Goal: Information Seeking & Learning: Find specific fact

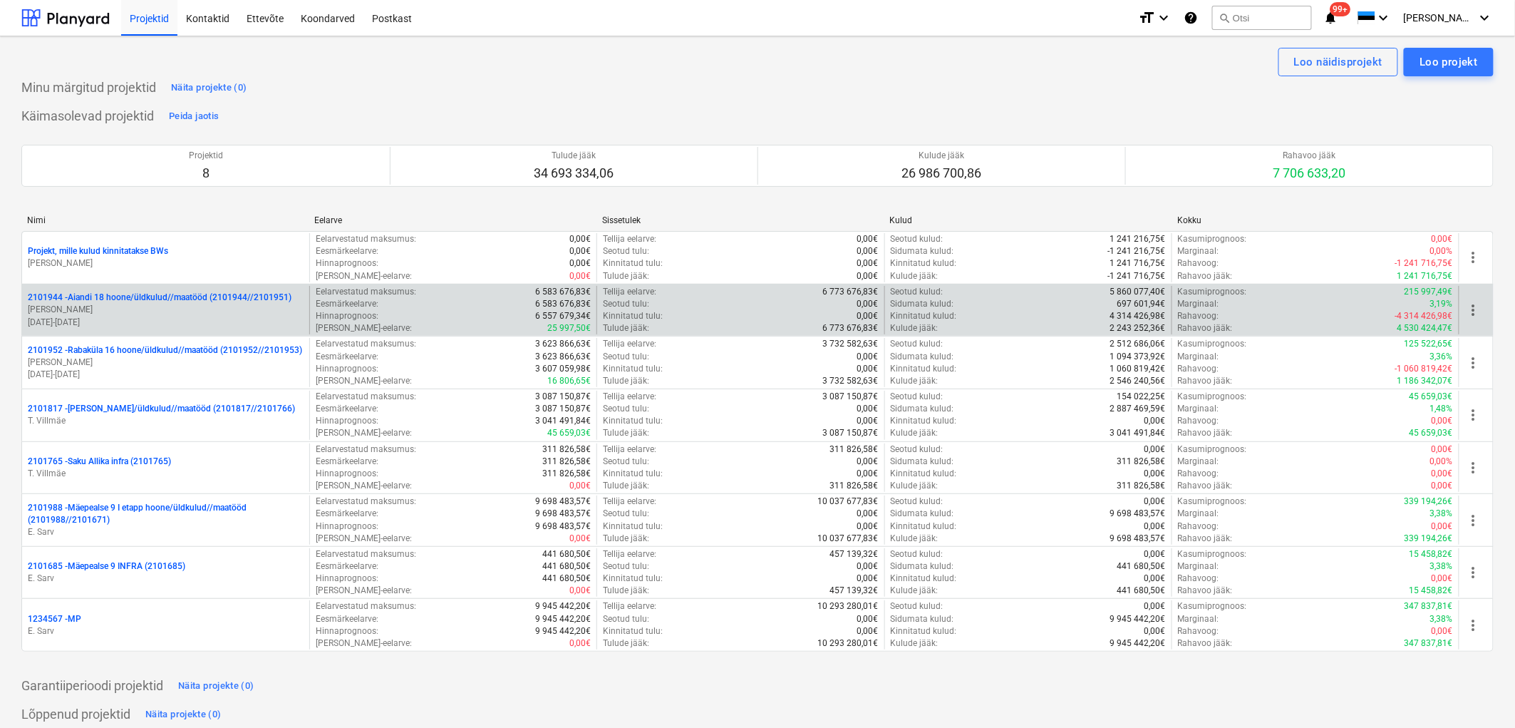
click at [140, 295] on p "2101944 - Aiandi 18 hoone/üldkulud//maatööd (2101944//2101951)" at bounding box center [160, 297] width 264 height 12
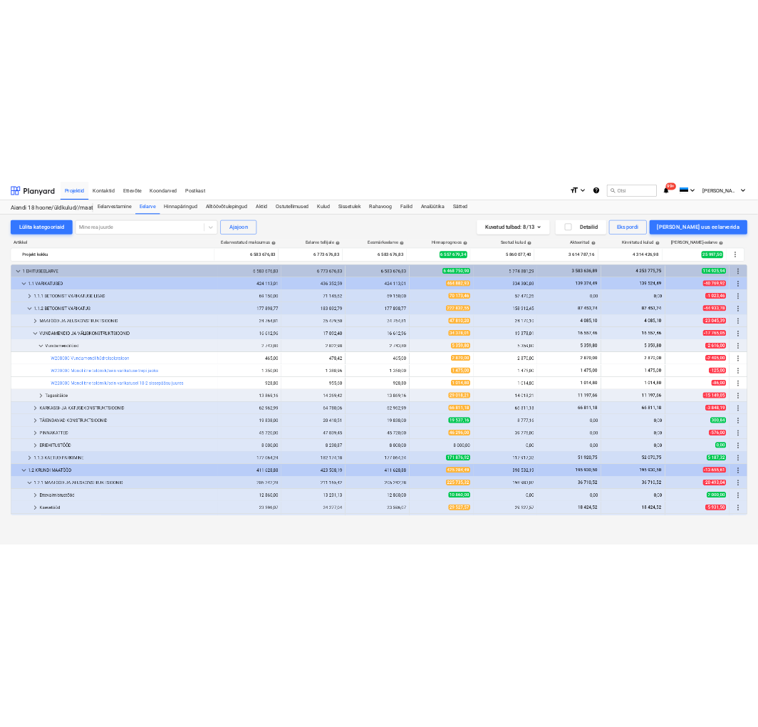
scroll to position [295, 0]
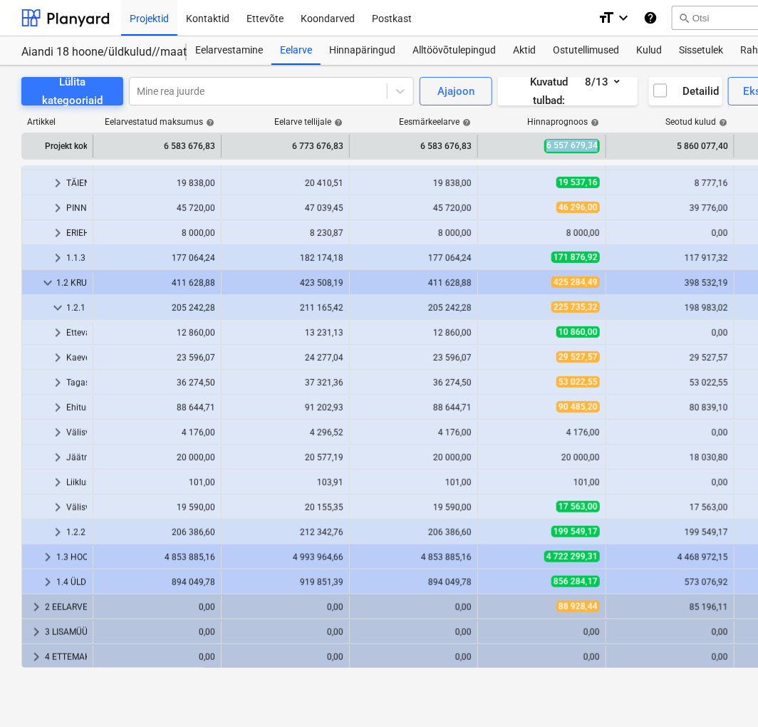
copy span "6 557 679,34"
drag, startPoint x: 542, startPoint y: 147, endPoint x: 601, endPoint y: 140, distance: 59.6
click at [601, 140] on div "6 557 679,34" at bounding box center [542, 146] width 128 height 23
drag, startPoint x: 670, startPoint y: 144, endPoint x: 728, endPoint y: 144, distance: 58.4
click at [728, 144] on div "5 860 077,40" at bounding box center [670, 146] width 128 height 23
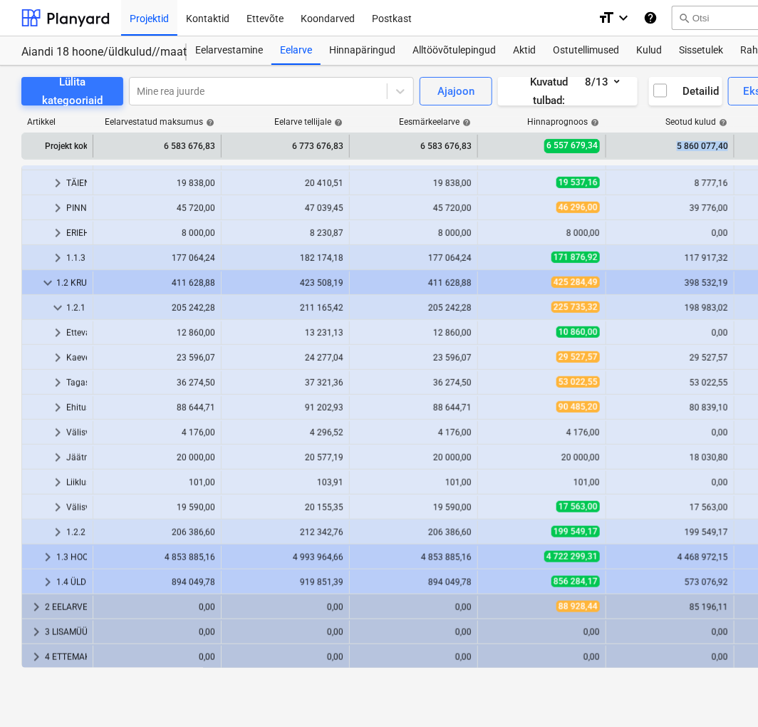
copy div "5 860 077,40"
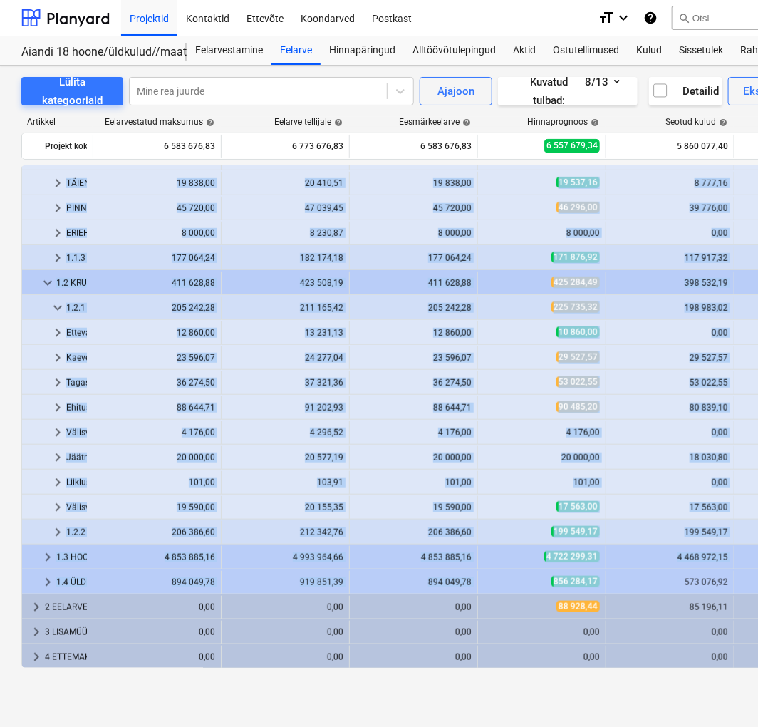
drag, startPoint x: 543, startPoint y: 582, endPoint x: 609, endPoint y: 581, distance: 65.6
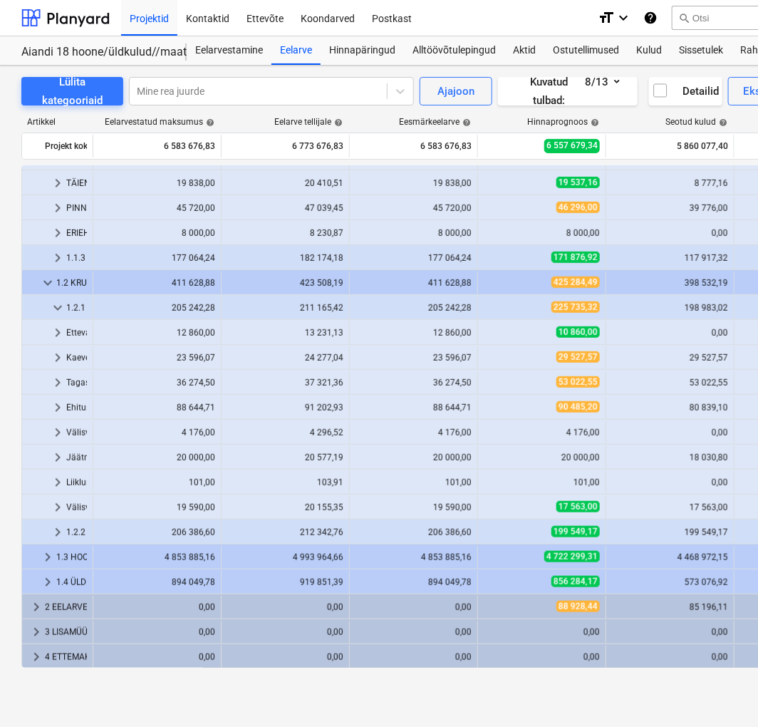
click at [570, 696] on div "Lülita kategooriaid Mine rea juurde Ajajoon Kuvatud tulbad : 8/13 Detailid Eksp…" at bounding box center [487, 396] width 975 height 661
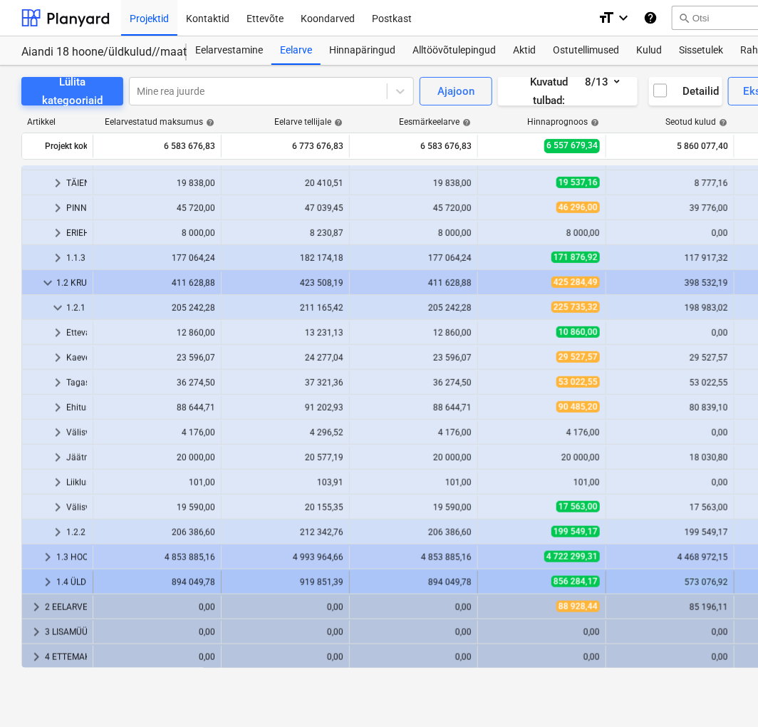
copy div "573 076,92"
drag, startPoint x: 660, startPoint y: 580, endPoint x: 743, endPoint y: 585, distance: 82.8
click at [743, 585] on div "keyboard_arrow_right 1.4 ÜLDKULUD 894 049,78 919 851,39 894 049,78 856 284,17 5…" at bounding box center [588, 582] width 1133 height 23
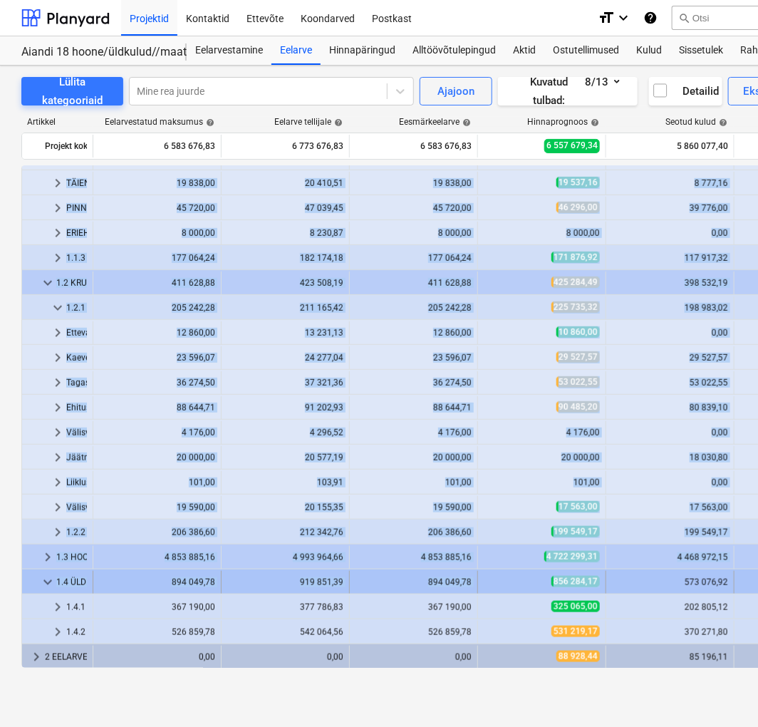
drag, startPoint x: 539, startPoint y: 583, endPoint x: 607, endPoint y: 581, distance: 68.4
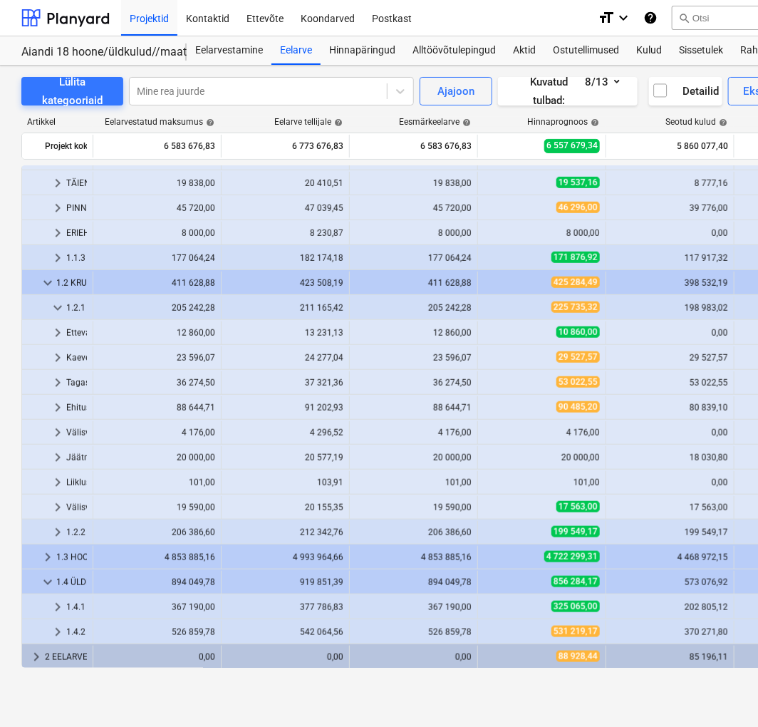
click at [543, 695] on div "Lülita kategooriaid Mine rea juurde Ajajoon Kuvatud tulbad : 8/13 Detailid Eksp…" at bounding box center [487, 381] width 975 height 631
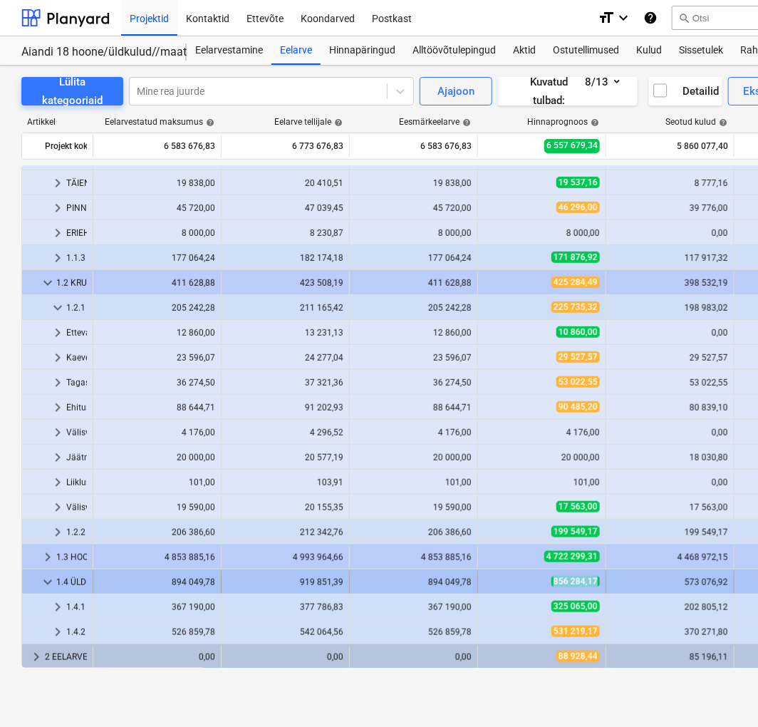
copy span "856 284,17"
drag, startPoint x: 554, startPoint y: 583, endPoint x: 603, endPoint y: 581, distance: 49.2
click at [603, 581] on div "856 284,17" at bounding box center [542, 582] width 128 height 23
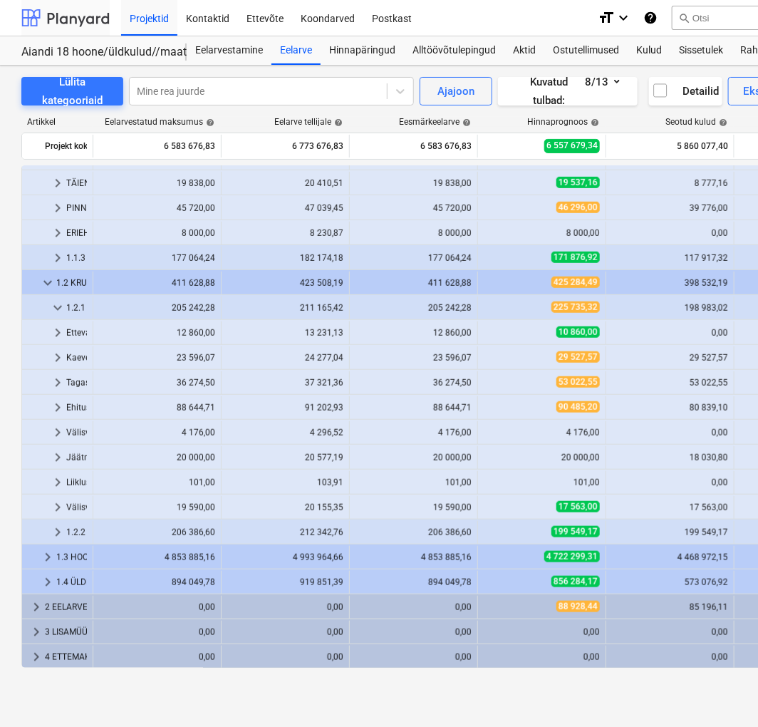
click at [70, 29] on div at bounding box center [65, 18] width 88 height 36
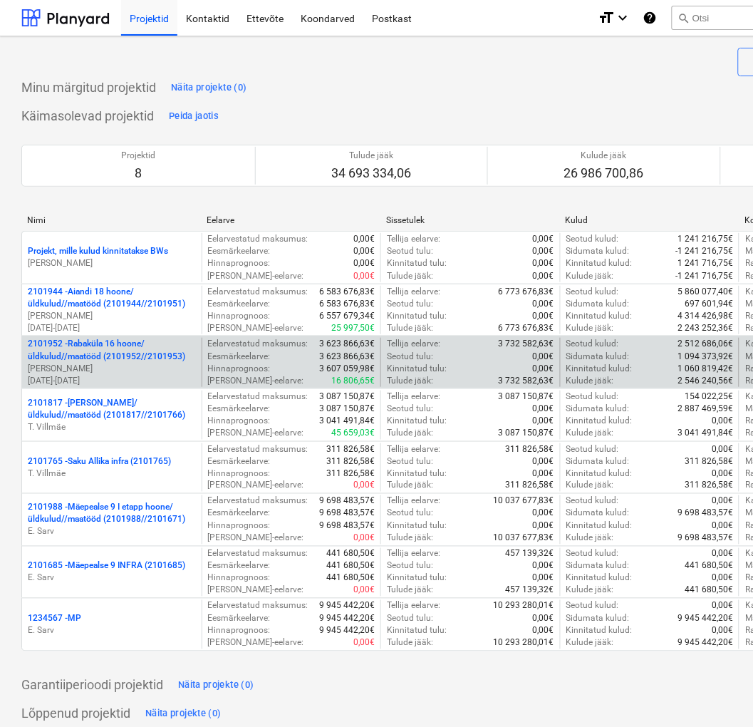
click at [121, 355] on p "2101952 - [GEOGRAPHIC_DATA] 16 hoone/üldkulud//maatööd (2101952//2101953)" at bounding box center [112, 350] width 168 height 24
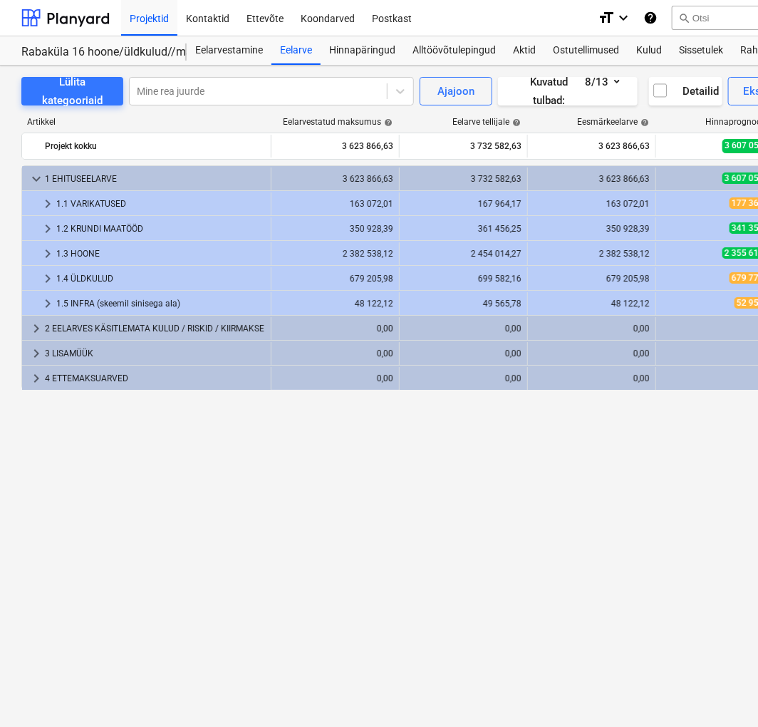
click at [500, 505] on div "keyboard_arrow_down 1 EHITUSEELARVE 3 623 866,63 3 732 582,63 3 623 866,63 3 60…" at bounding box center [487, 416] width 932 height 502
click at [499, 504] on div "keyboard_arrow_down 1 EHITUSEELARVE 3 623 866,63 3 732 582,63 3 623 866,63 3 60…" at bounding box center [487, 416] width 932 height 502
click at [457, 502] on div "keyboard_arrow_down 1 EHITUSEELARVE 3 623 866,63 3 732 582,63 3 623 866,63 3 60…" at bounding box center [487, 416] width 932 height 502
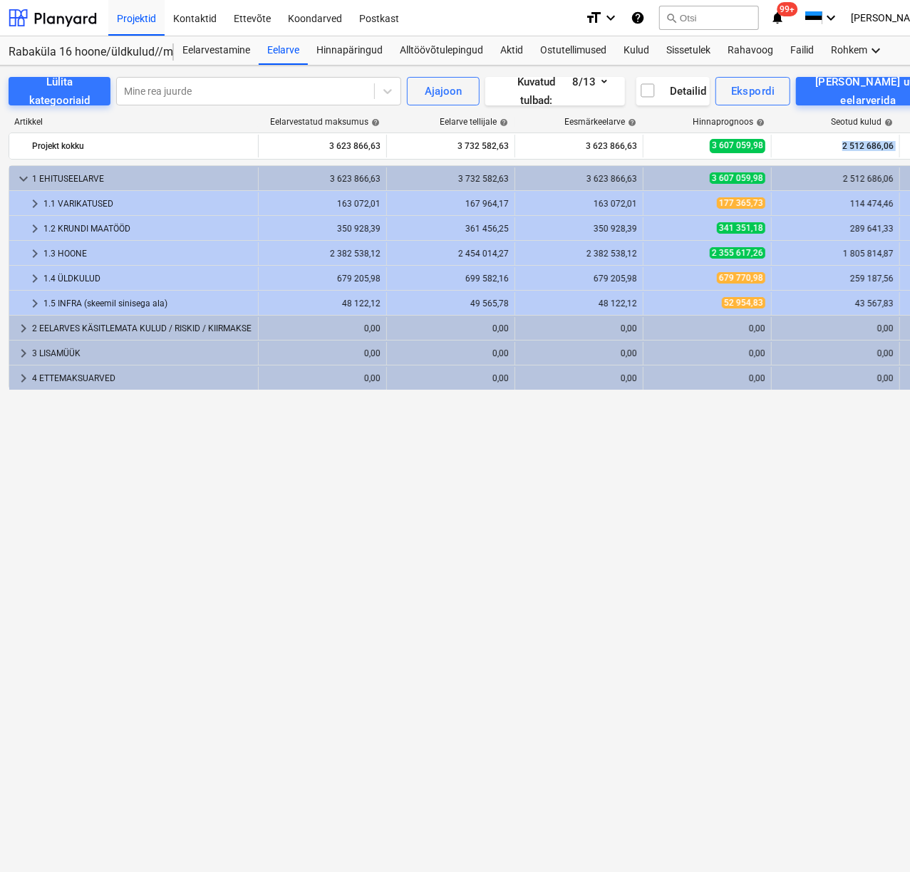
scroll to position [0, 21]
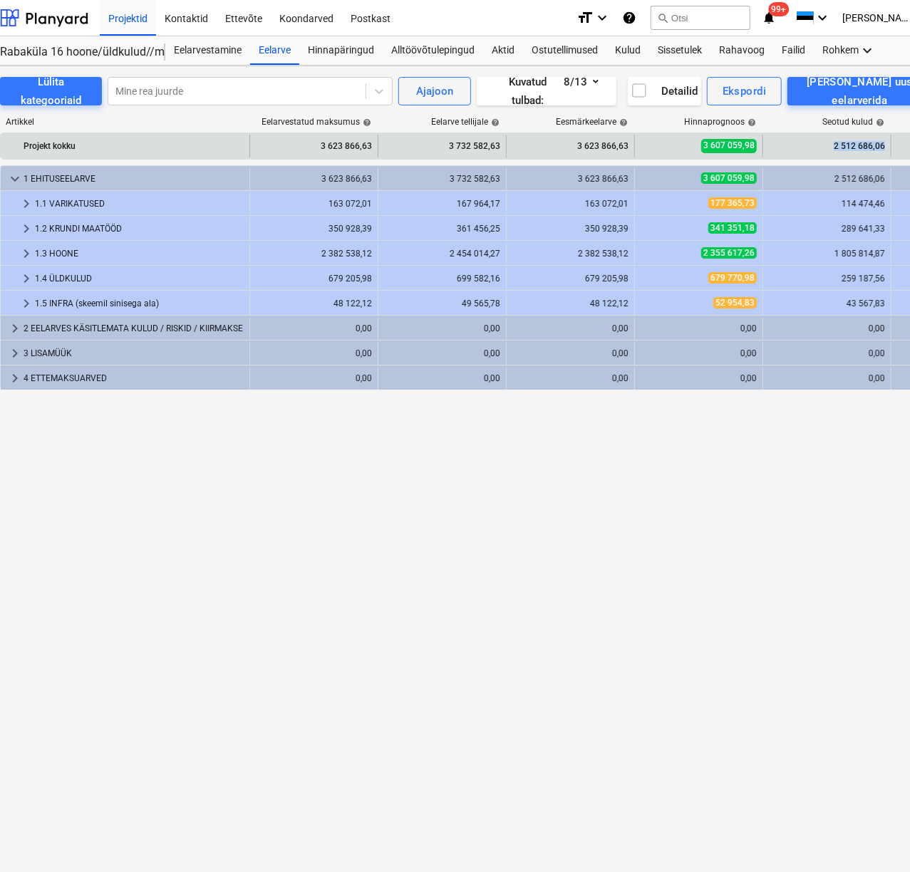
drag, startPoint x: 835, startPoint y: 145, endPoint x: 884, endPoint y: 149, distance: 49.3
click at [884, 149] on div "2 512 686,06" at bounding box center [827, 146] width 128 height 23
copy div "2 512 686,06"
copy span "3 607 059,98"
drag, startPoint x: 684, startPoint y: 138, endPoint x: 758, endPoint y: 144, distance: 74.4
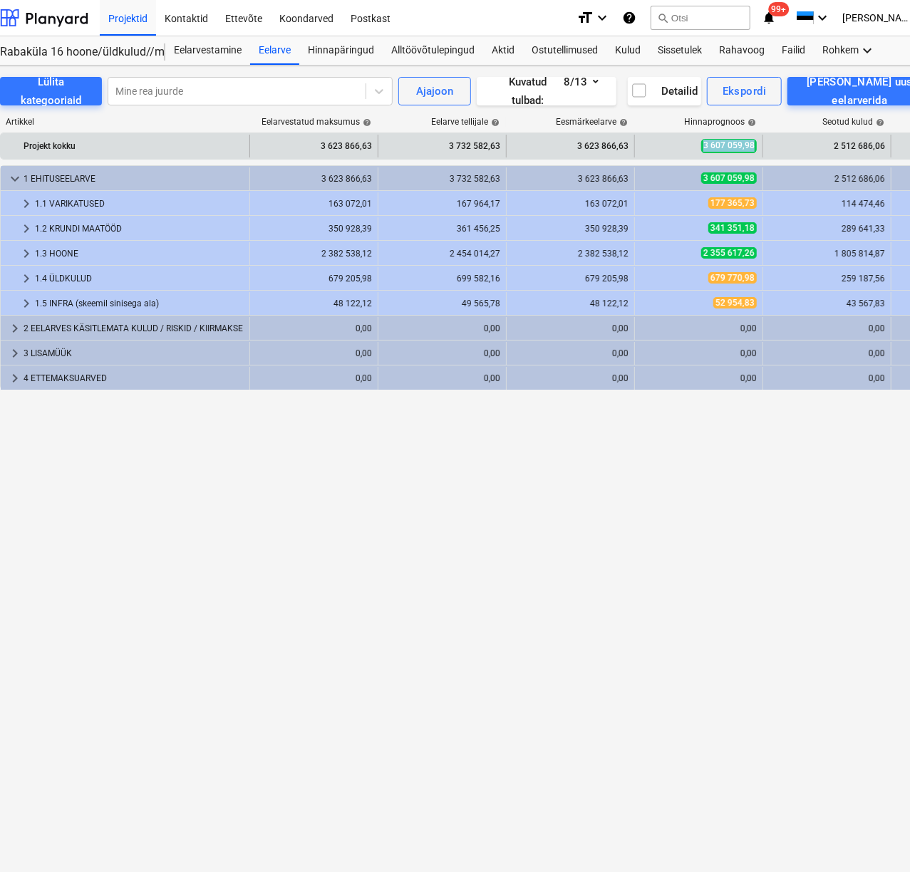
click at [758, 144] on div "3 607 059,98" at bounding box center [699, 146] width 128 height 23
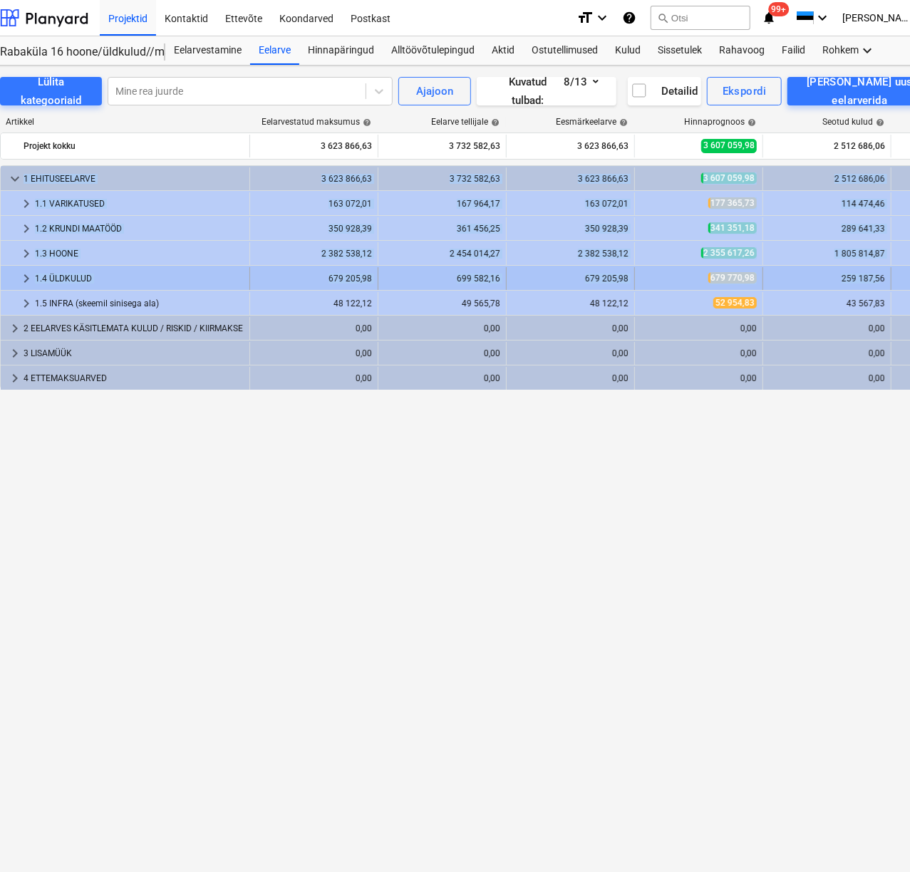
drag, startPoint x: 830, startPoint y: 277, endPoint x: 878, endPoint y: 283, distance: 48.1
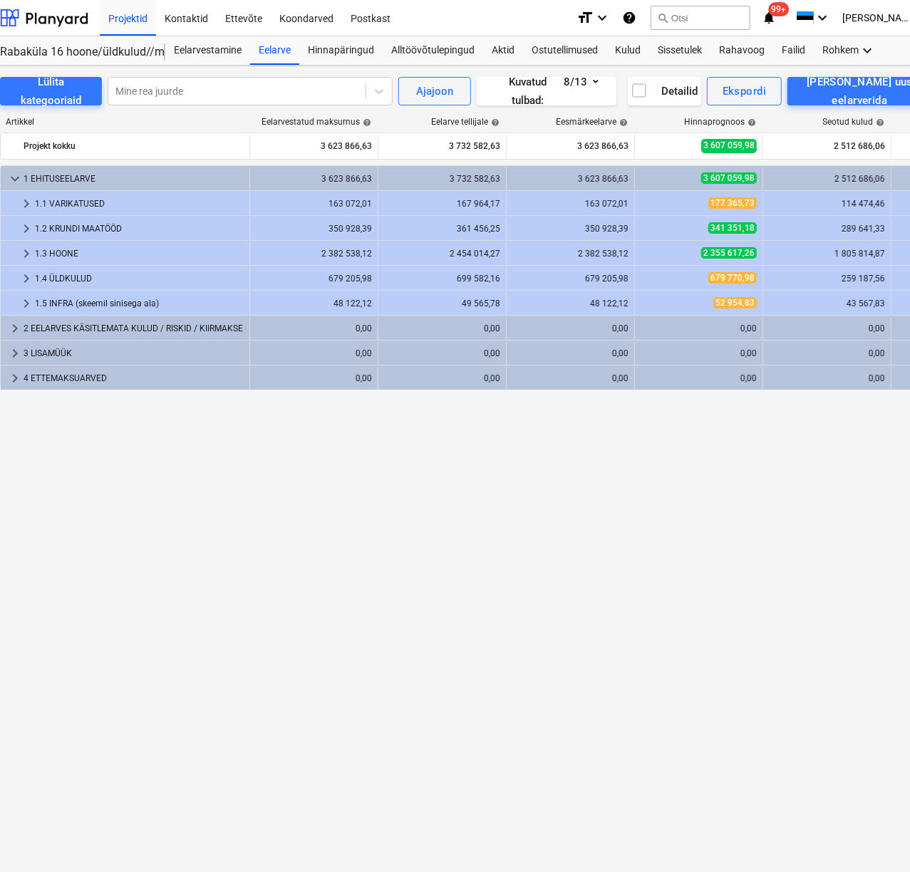
click at [767, 496] on div "keyboard_arrow_down 1 EHITUSEELARVE 3 623 866,63 3 732 582,63 3 623 866,63 3 60…" at bounding box center [466, 488] width 932 height 647
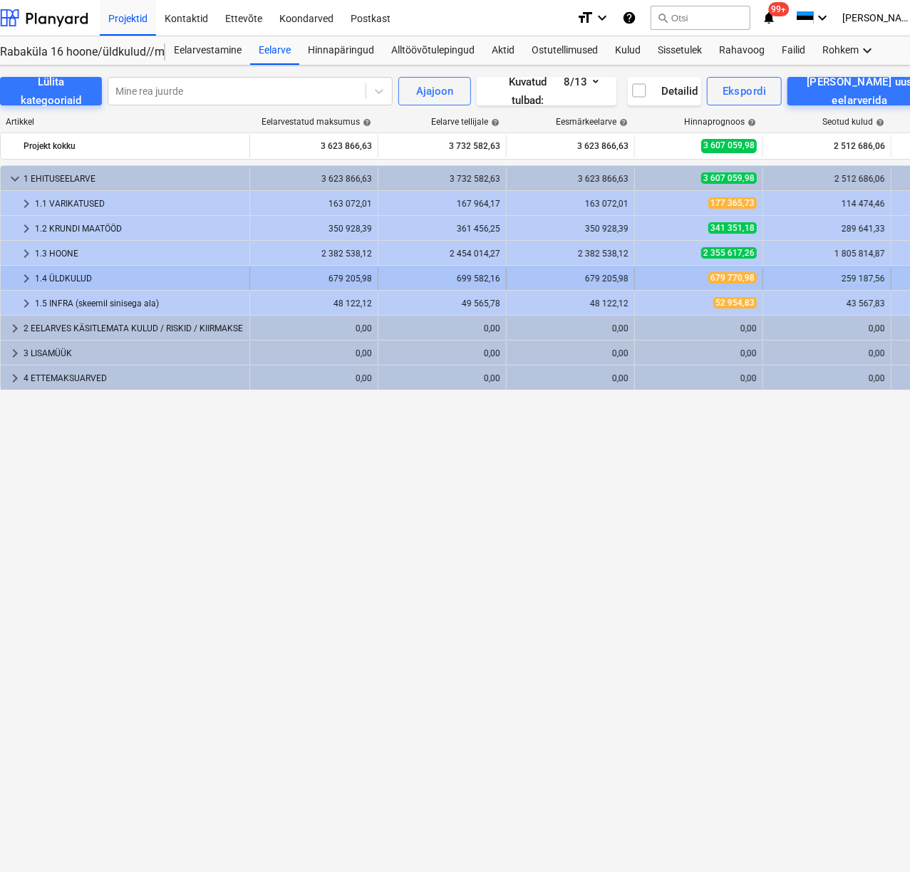
copy div "259 187,56"
drag, startPoint x: 833, startPoint y: 283, endPoint x: 885, endPoint y: 286, distance: 52.1
click at [885, 286] on div "259 187,56" at bounding box center [827, 278] width 128 height 23
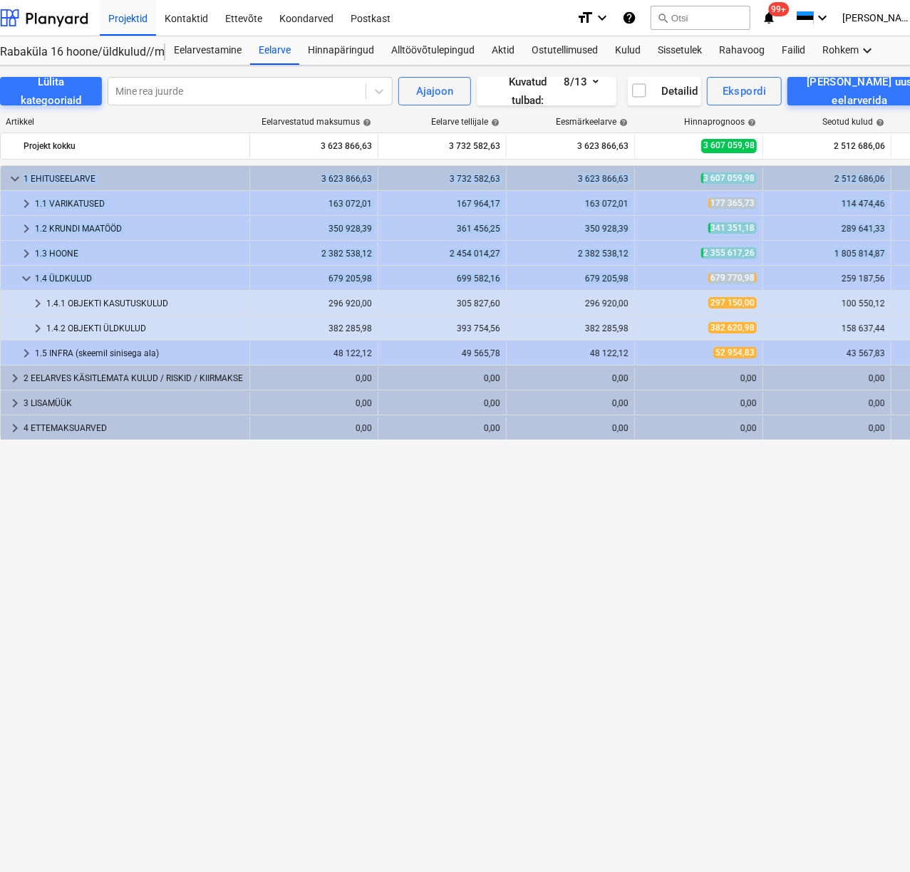
copy div "keyboard_arrow_down 1 EHITUSEELARVE 3 623 866,63 3 732 582,63 3 623 866,63 3 60…"
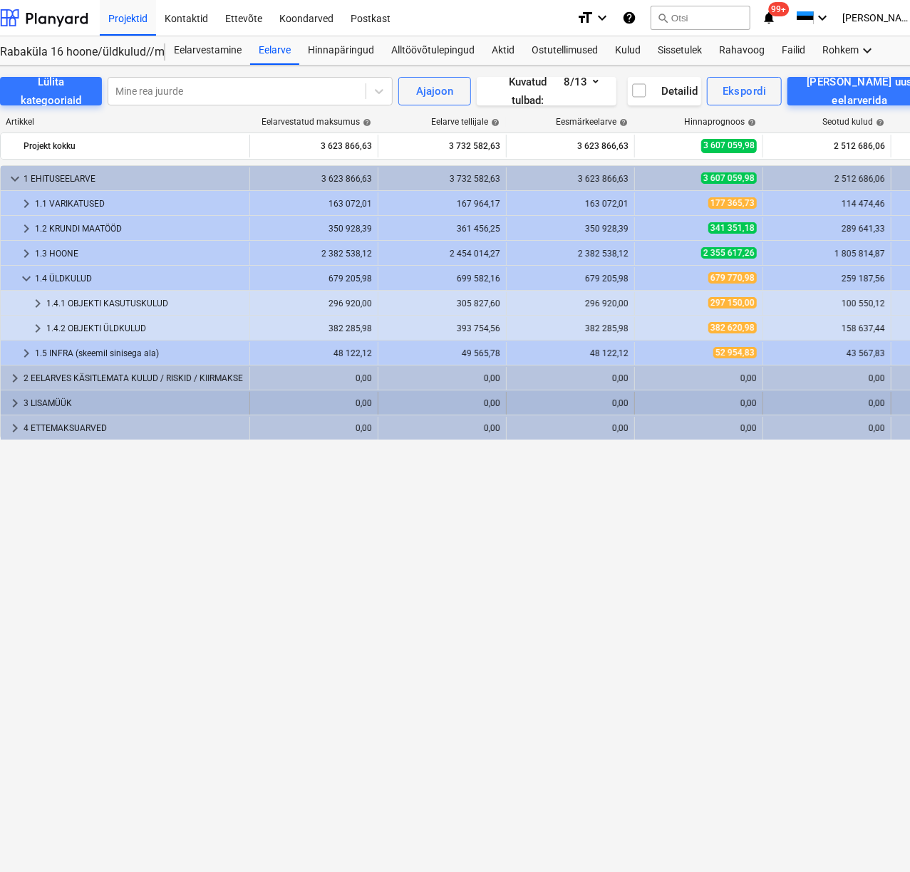
drag, startPoint x: 768, startPoint y: 616, endPoint x: 717, endPoint y: 403, distance: 219.2
click at [765, 614] on div "keyboard_arrow_down 1 EHITUSEELARVE 3 623 866,63 3 732 582,63 3 623 866,63 3 60…" at bounding box center [466, 488] width 932 height 647
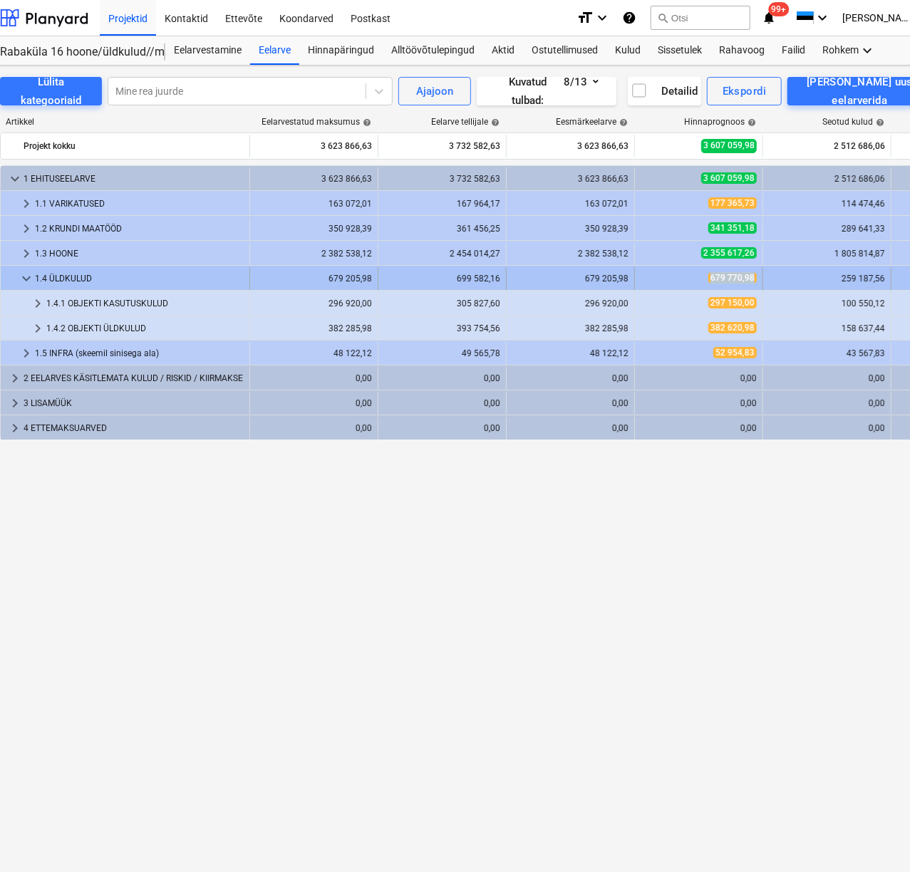
copy span "679 770,98"
drag, startPoint x: 703, startPoint y: 280, endPoint x: 770, endPoint y: 281, distance: 67.7
click at [770, 281] on div "keyboard_arrow_down 1.4 ÜLDKULUD 679 205,98 699 582,16 679 205,98 679 770,98 25…" at bounding box center [656, 278] width 1311 height 23
